Goal: Find specific page/section: Find specific page/section

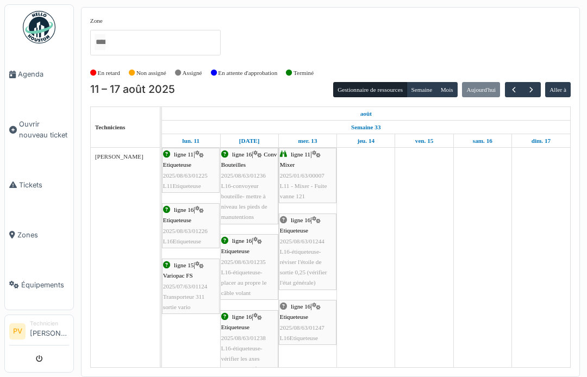
click at [40, 356] on icon "submit" at bounding box center [39, 359] width 7 height 7
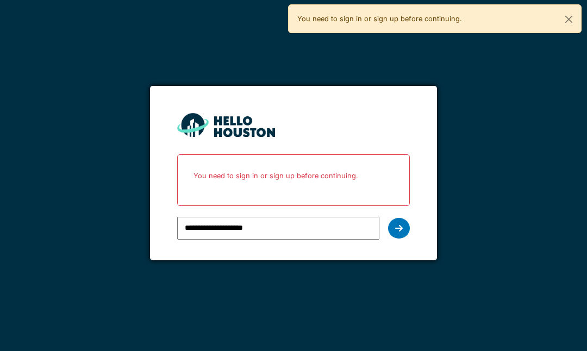
click at [394, 226] on div at bounding box center [399, 228] width 22 height 21
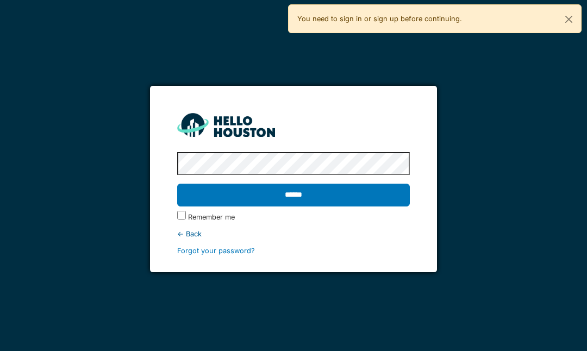
click at [354, 194] on input "******" at bounding box center [293, 195] width 232 height 23
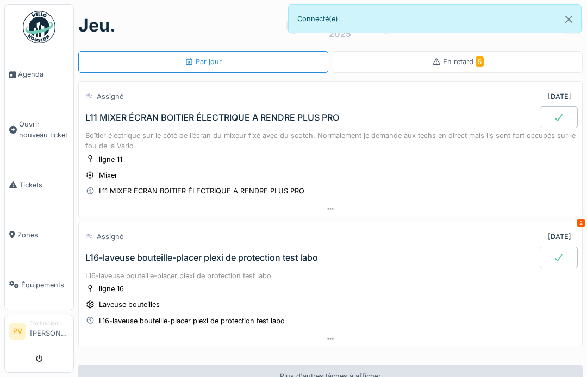
click at [33, 70] on span "Agenda" at bounding box center [43, 74] width 51 height 10
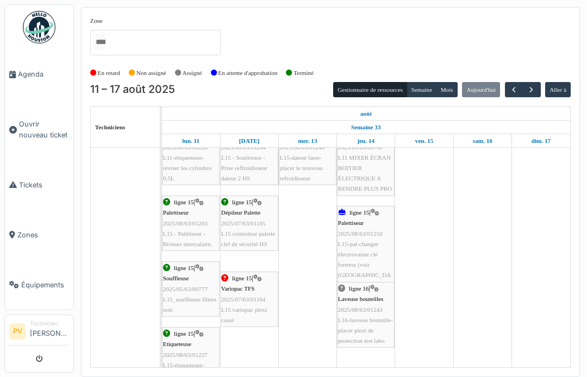
scroll to position [436, 0]
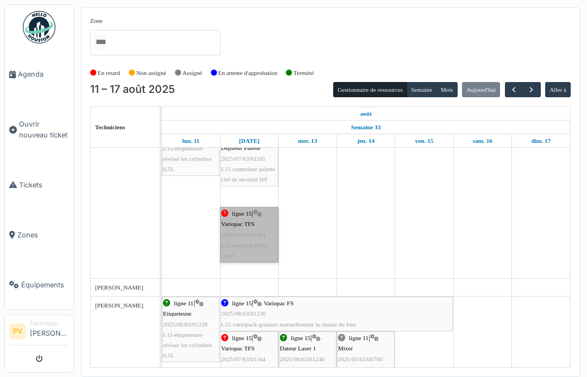
click at [239, 224] on link "ligne 15 | Variopac TFS 2025/07/63/01164 L15 variopac plexi cassé" at bounding box center [249, 234] width 58 height 55
